Goal: Transaction & Acquisition: Purchase product/service

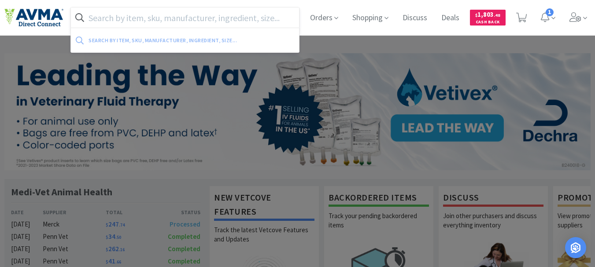
click at [144, 19] on input "text" at bounding box center [185, 17] width 228 height 20
paste input "004322"
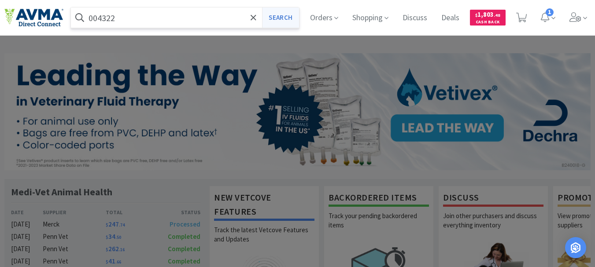
type input "004322"
click at [272, 14] on button "Search" at bounding box center [280, 17] width 37 height 20
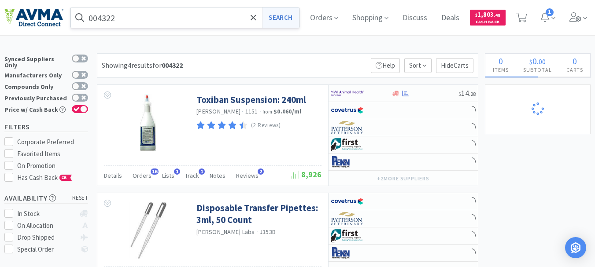
select select "10"
select select "5"
select select "3"
select select "7"
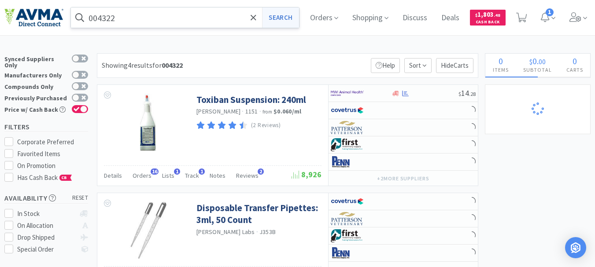
select select "1"
select select "9"
select select "1"
select select "4"
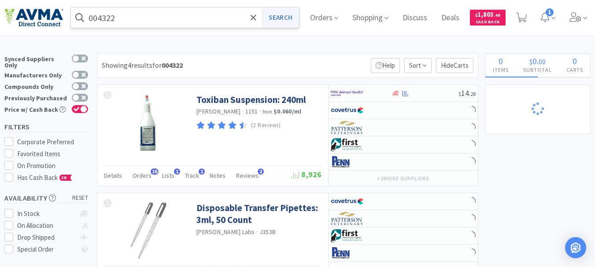
select select "1"
select select "12"
select select "1"
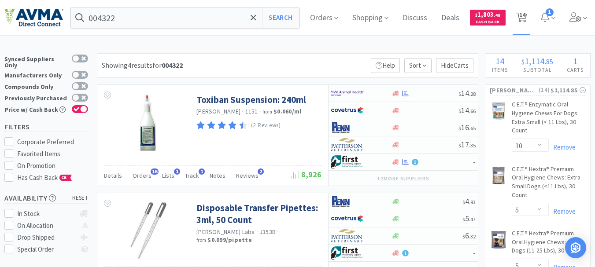
drag, startPoint x: 529, startPoint y: 14, endPoint x: 526, endPoint y: 20, distance: 7.1
click at [525, 14] on span "14" at bounding box center [522, 14] width 6 height 35
select select "10"
select select "5"
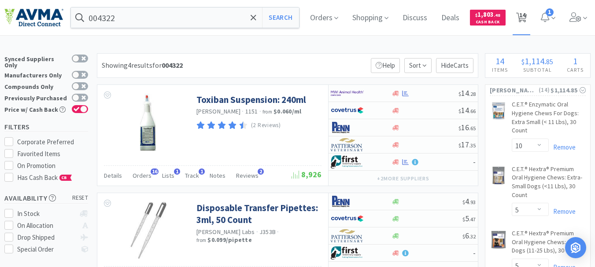
select select "3"
select select "7"
select select "1"
select select "9"
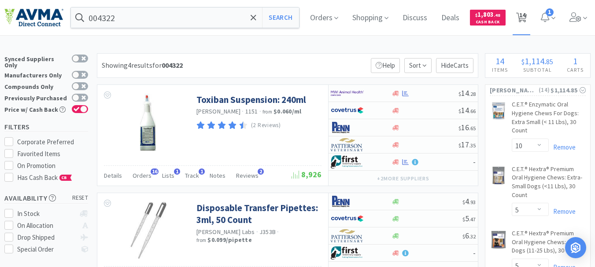
select select "1"
select select "4"
select select "1"
select select "12"
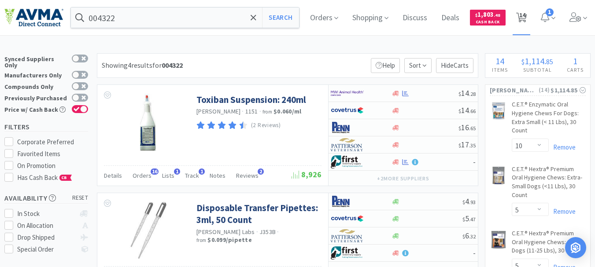
select select "1"
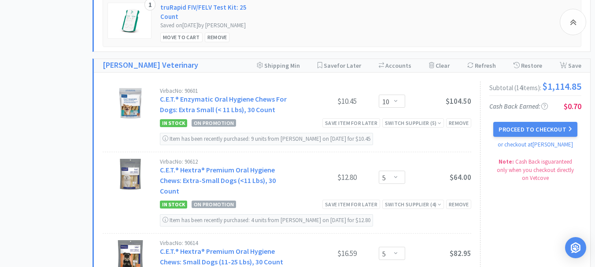
scroll to position [572, 0]
